Goal: Task Accomplishment & Management: Use online tool/utility

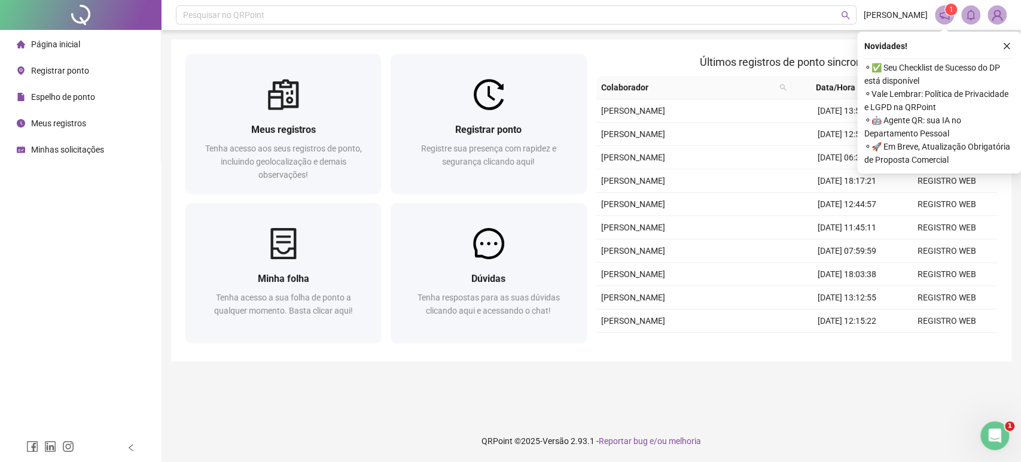
click at [1003, 54] on div "Novidades ! ⚬ ✅ Seu Checklist de Sucesso do DP está disponível ⚬ Vale Lembrar: …" at bounding box center [939, 103] width 164 height 142
click at [1004, 51] on button "button" at bounding box center [1006, 46] width 14 height 14
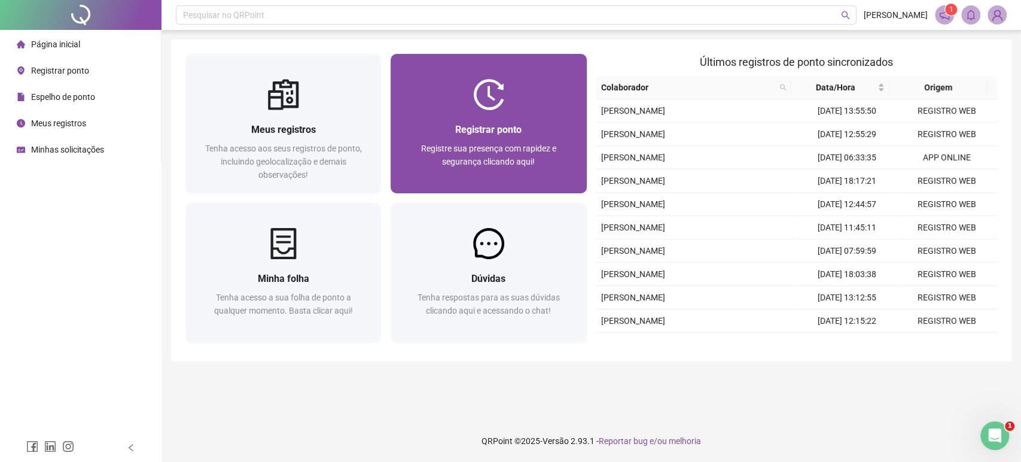
click at [522, 120] on div "Registrar ponto Registre sua presença com rapidez e segurança clicando aqui!" at bounding box center [488, 151] width 196 height 83
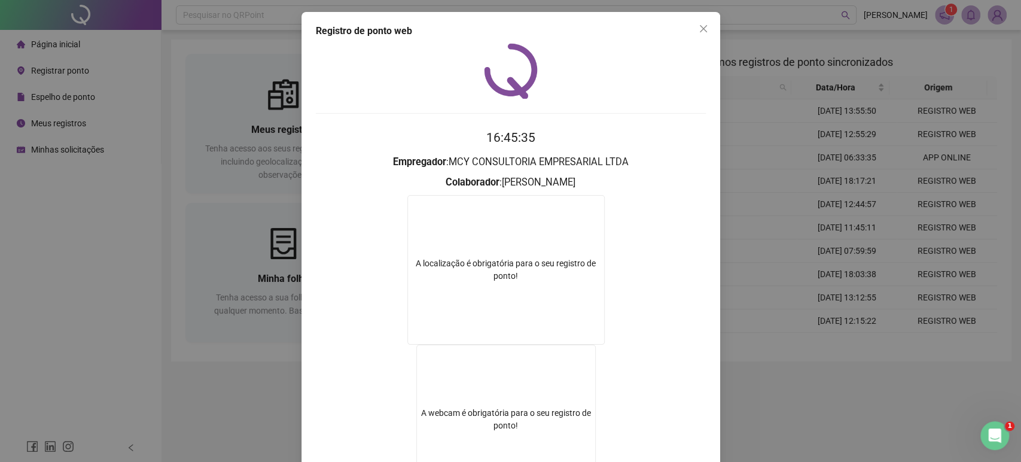
click at [783, 175] on div "Registro de ponto web 16:45:35 Empregador : MCY CONSULTORIA EMPRESARIAL LTDA Co…" at bounding box center [510, 231] width 1021 height 462
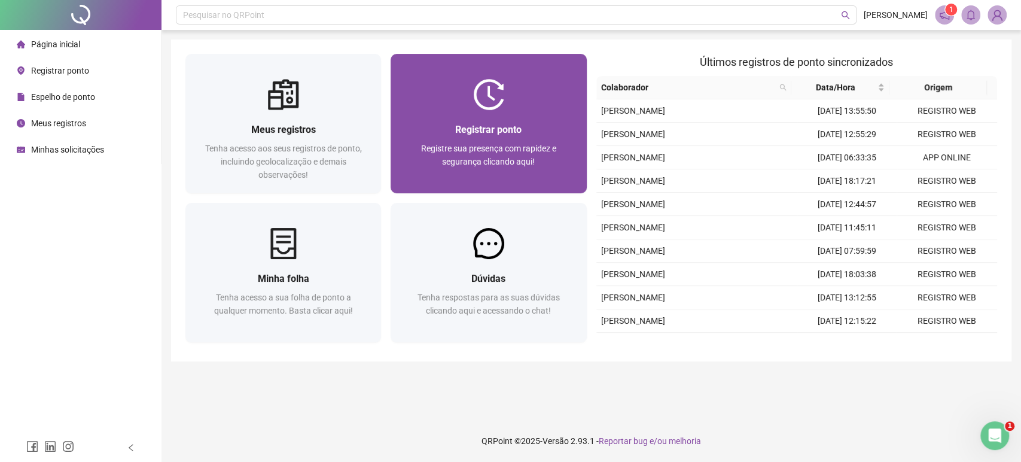
click at [464, 149] on span "Registre sua presença com rapidez e segurança clicando aqui!" at bounding box center [488, 154] width 135 height 23
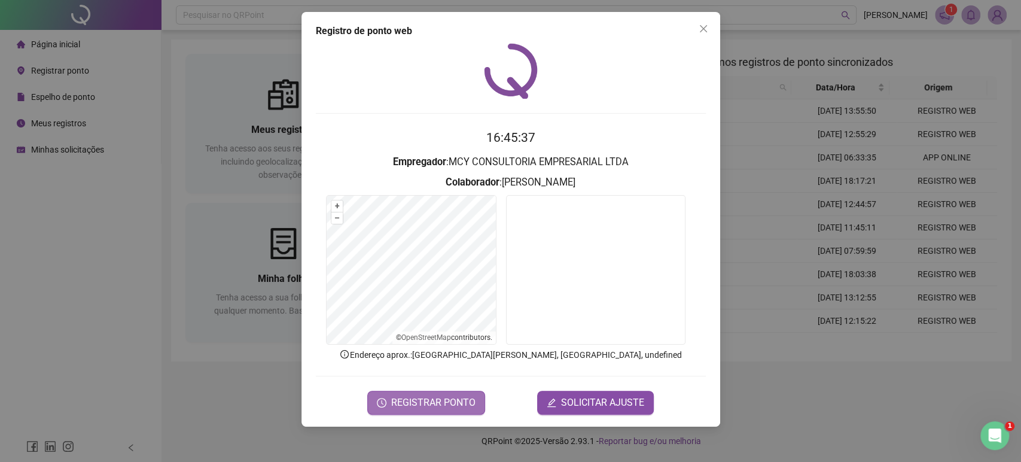
click at [447, 405] on span "REGISTRAR PONTO" at bounding box center [433, 402] width 84 height 14
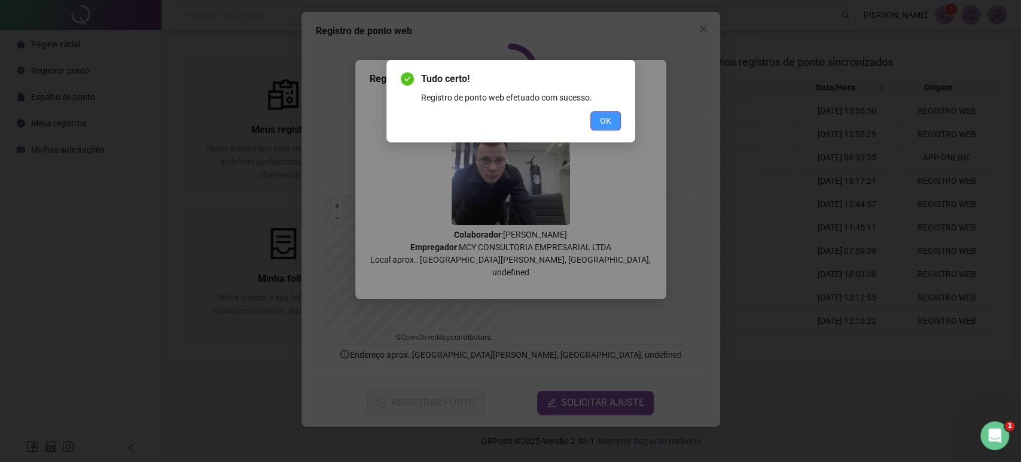
click at [600, 129] on button "OK" at bounding box center [605, 120] width 30 height 19
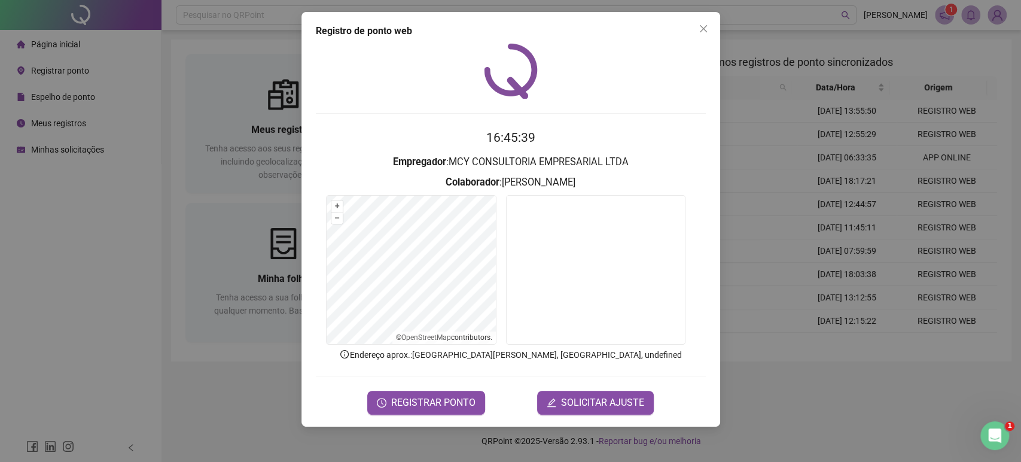
click at [789, 71] on div "Registro de ponto web 16:45:39 Empregador : MCY CONSULTORIA EMPRESARIAL LTDA Co…" at bounding box center [510, 231] width 1021 height 462
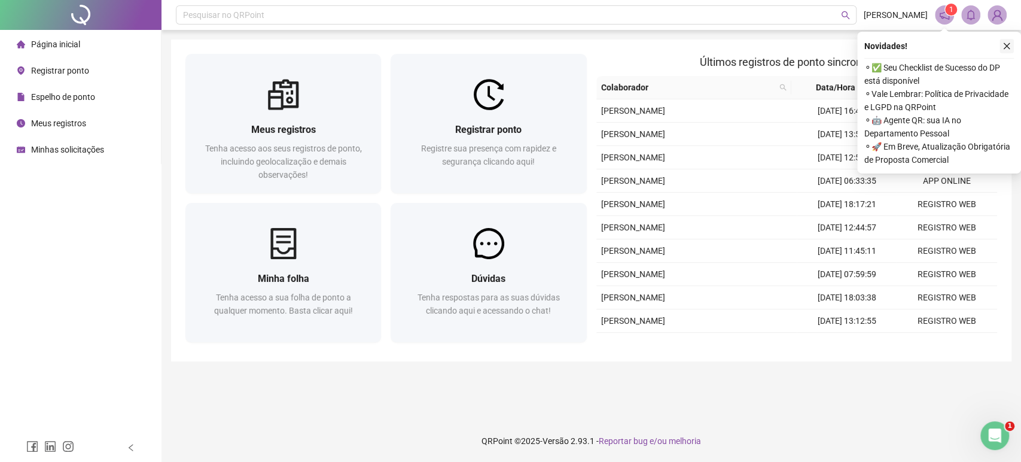
click at [1009, 43] on icon "close" at bounding box center [1006, 46] width 7 height 7
